Goal: Task Accomplishment & Management: Use online tool/utility

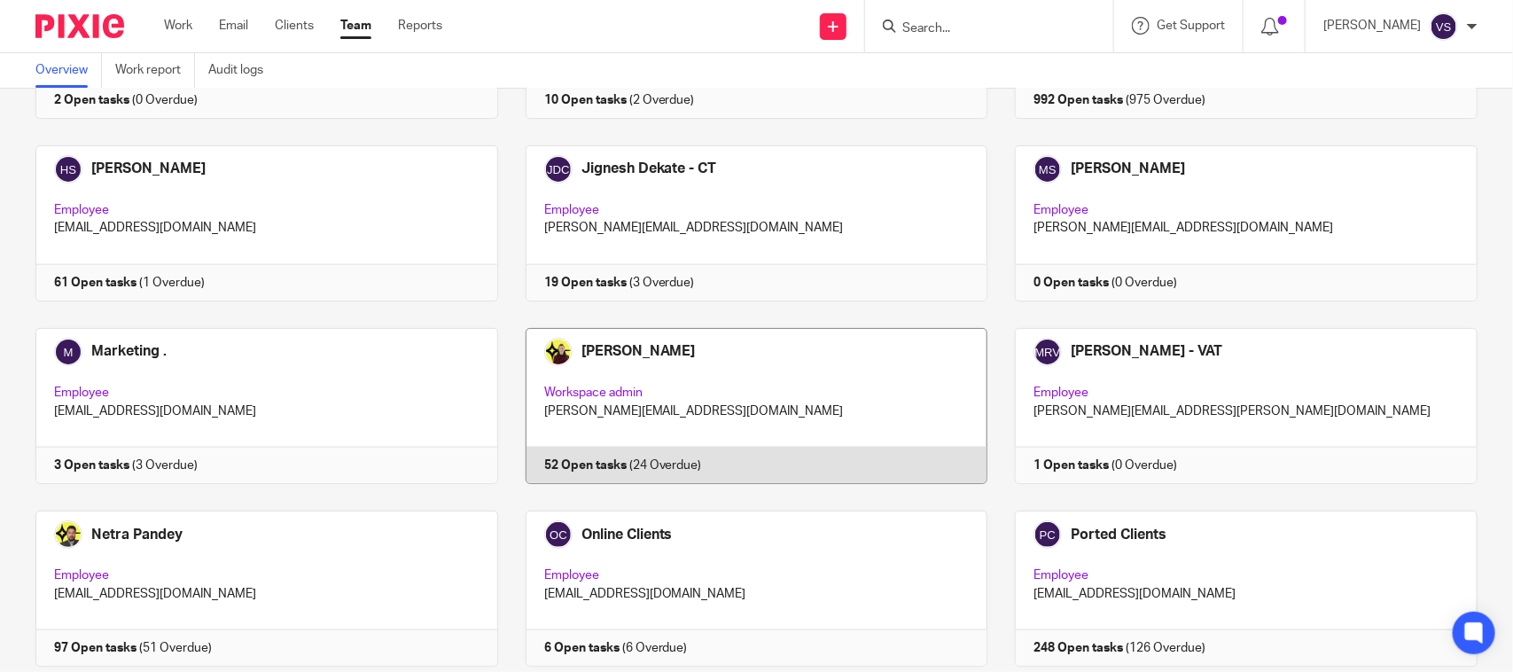
scroll to position [1203, 0]
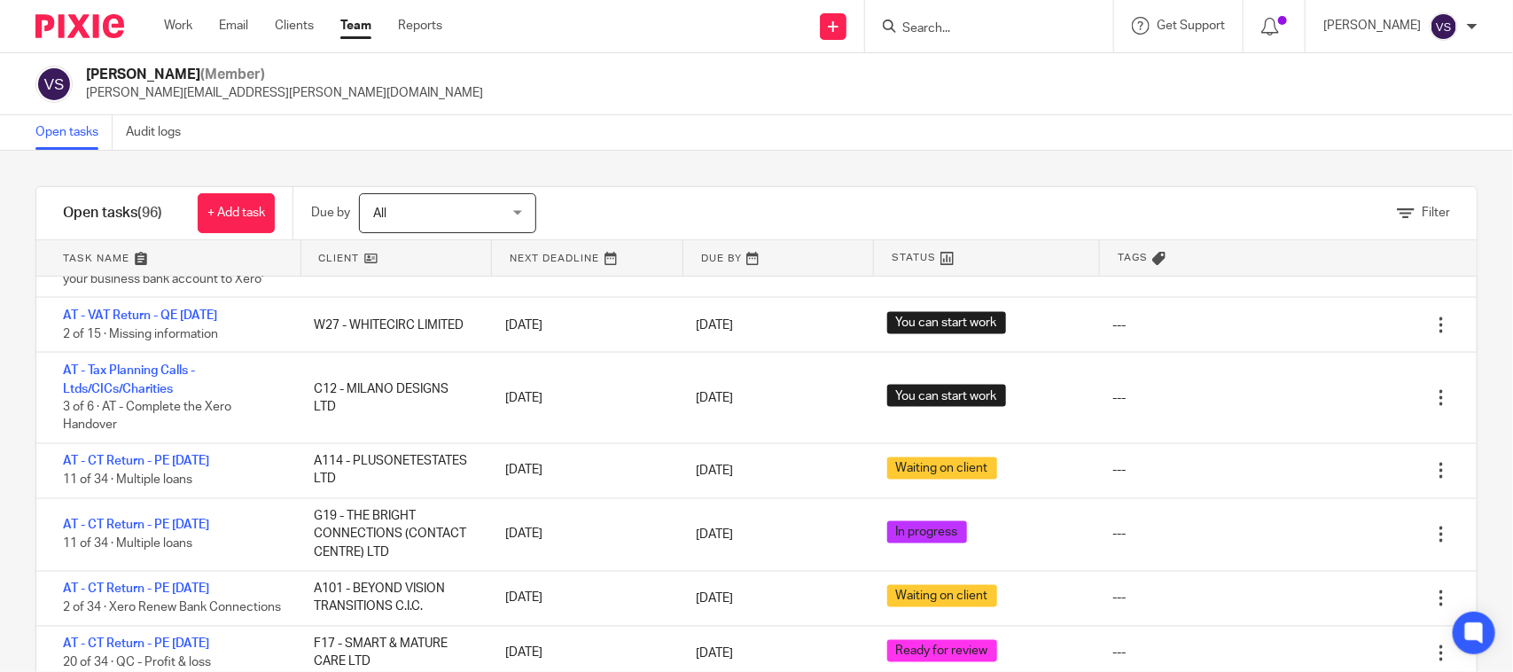
scroll to position [1330, 0]
click at [369, 258] on link at bounding box center [396, 257] width 191 height 35
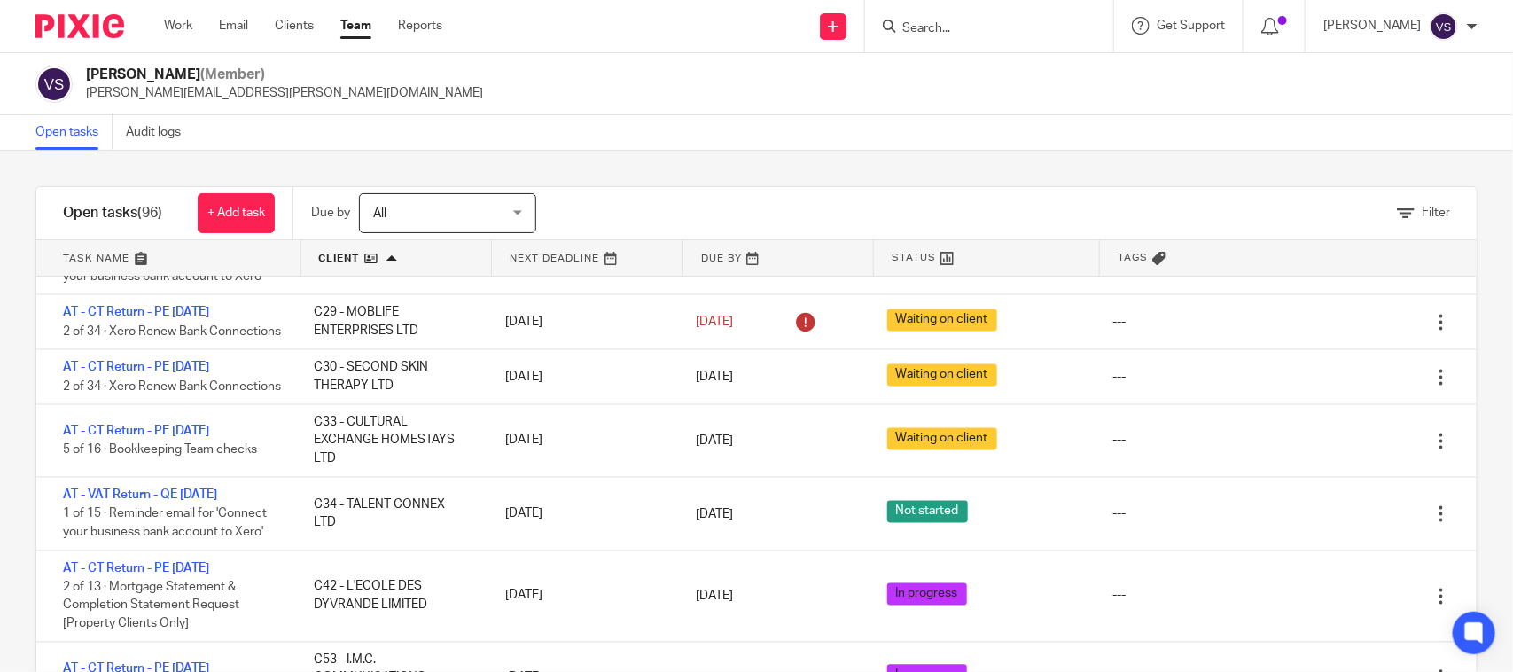
scroll to position [1551, 0]
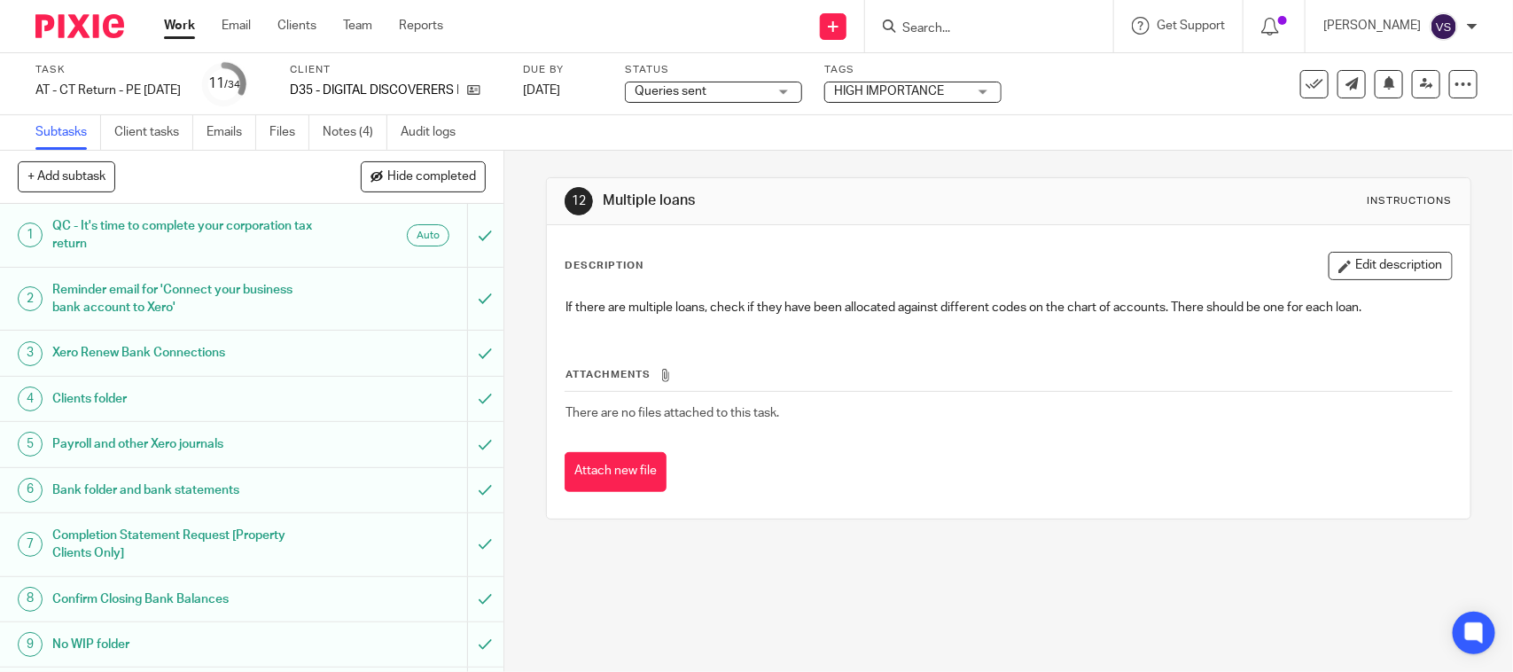
click at [802, 87] on div "Queries sent Queries sent" at bounding box center [713, 92] width 177 height 21
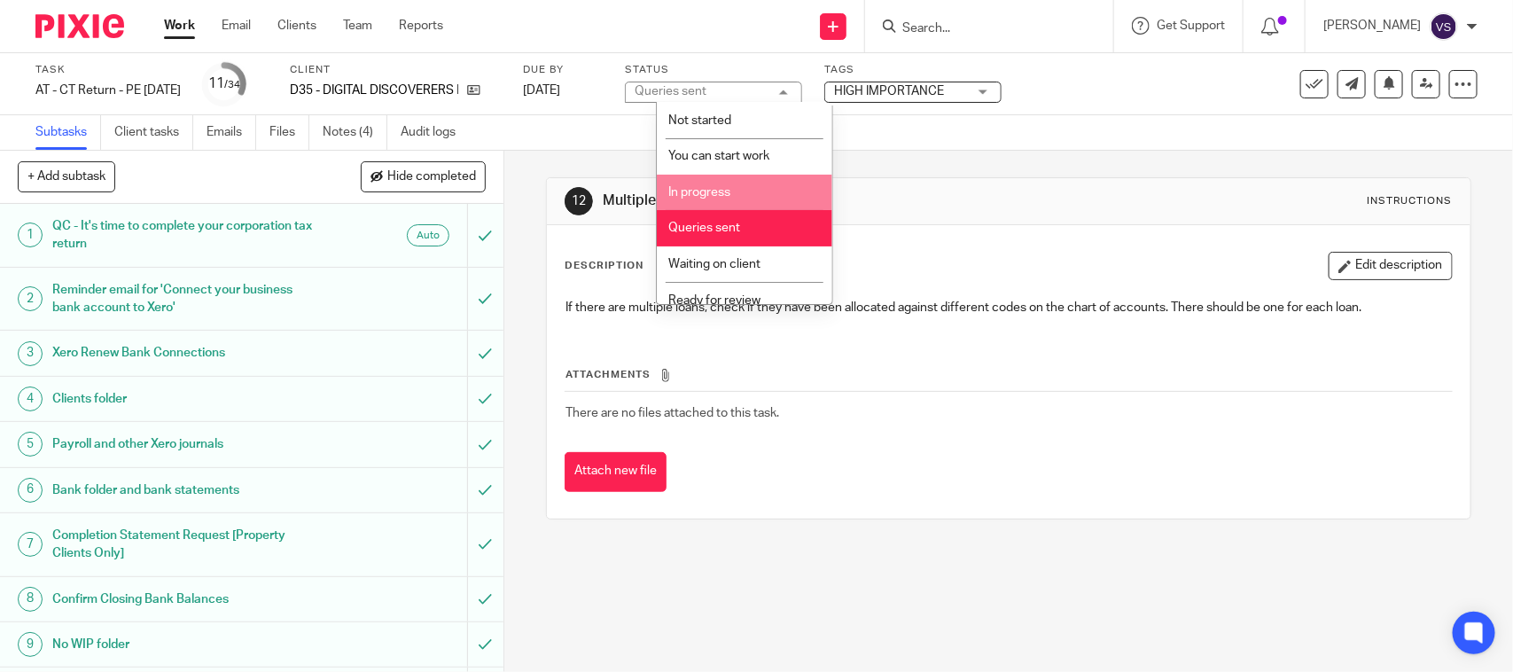
click at [737, 201] on li "In progress" at bounding box center [745, 193] width 176 height 36
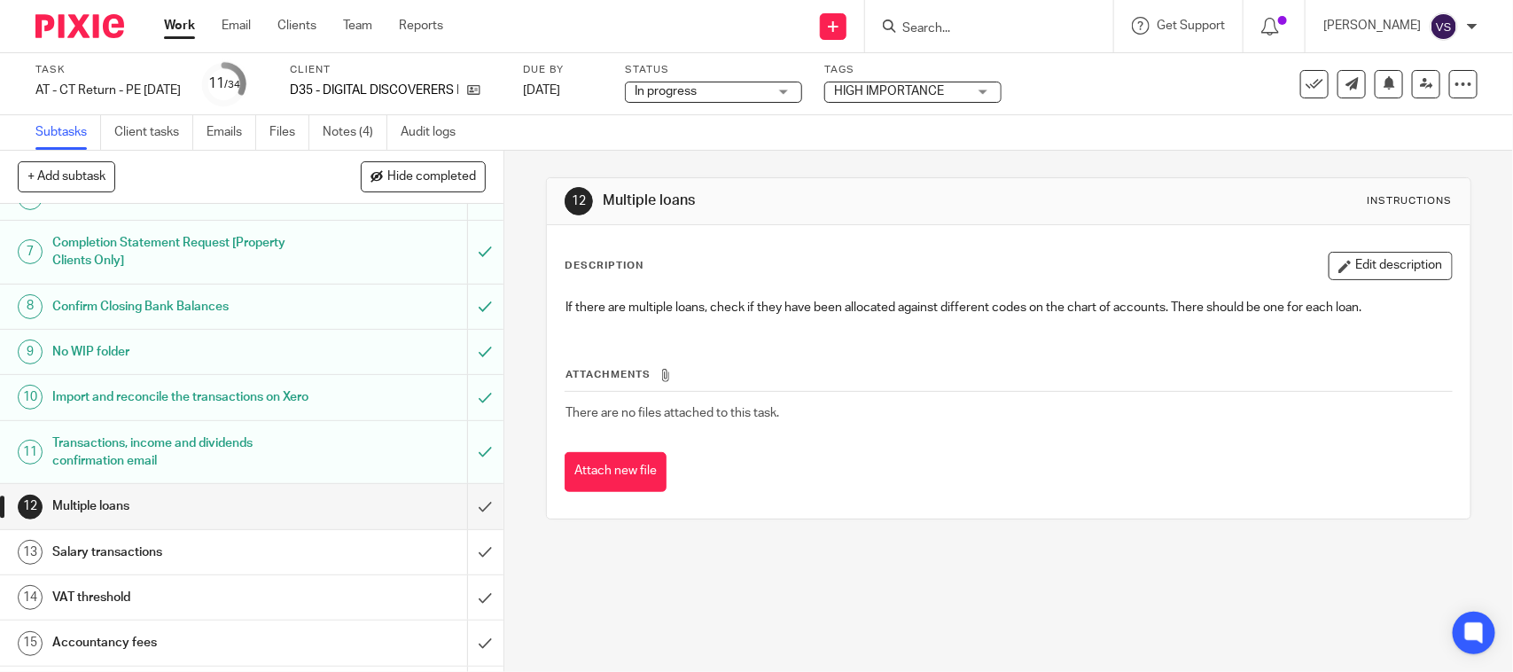
scroll to position [332, 0]
